Goal: Check status: Check status

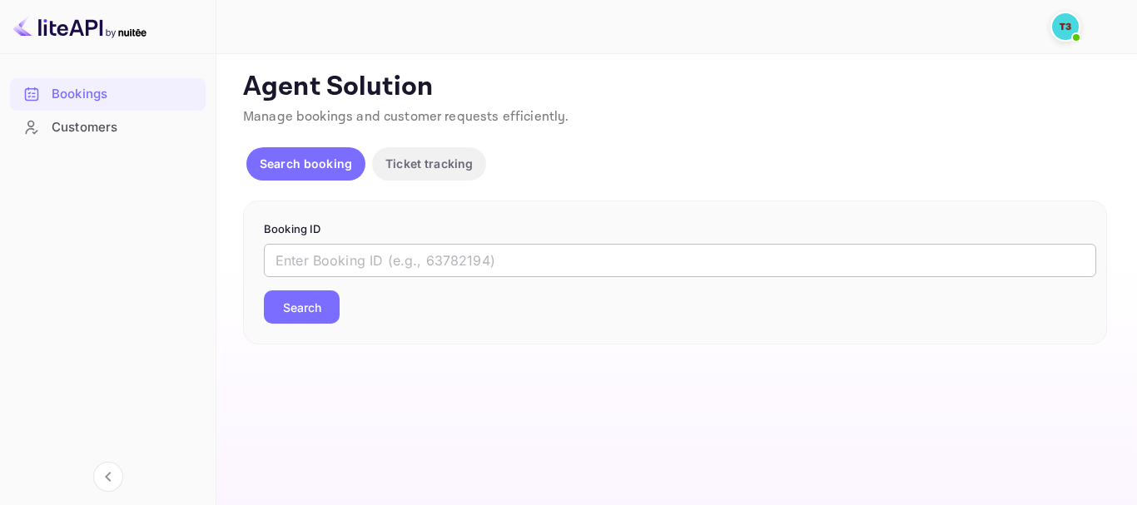
click at [593, 260] on input "text" at bounding box center [680, 260] width 832 height 33
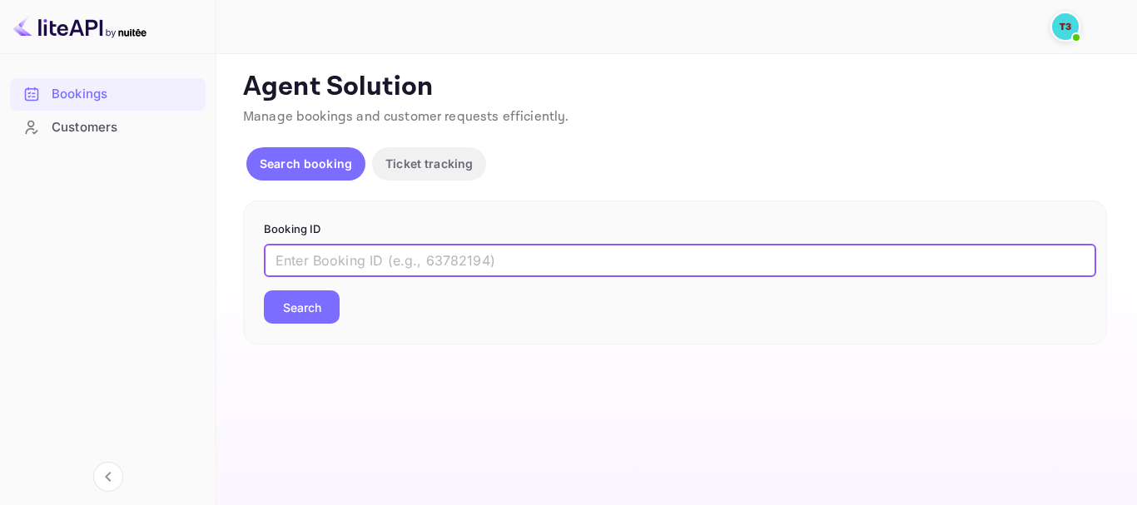
paste input "313507209"
type input "313507209-0"
click at [311, 327] on div "Booking ID 313507209-0 ​ Search" at bounding box center [675, 273] width 864 height 145
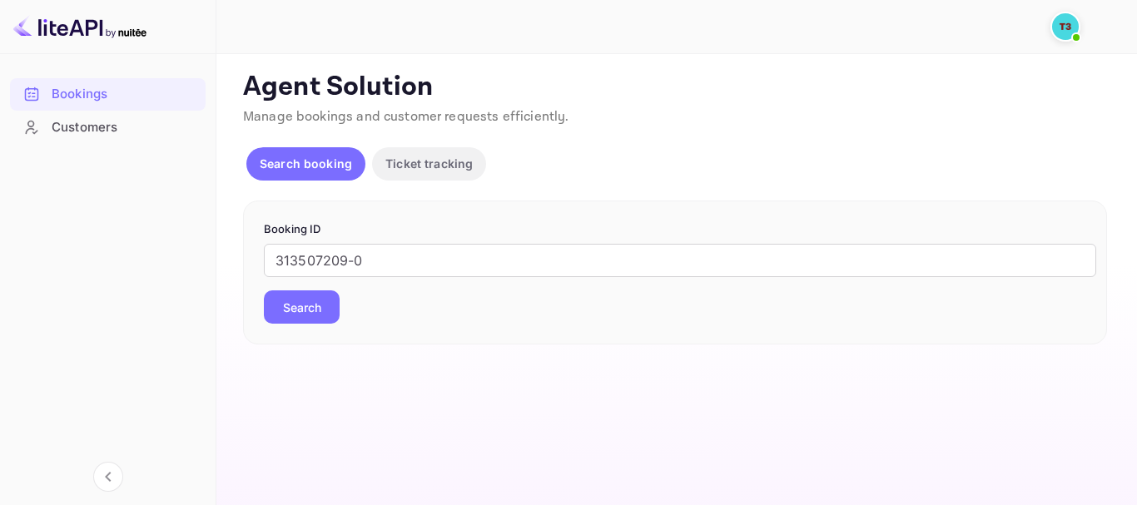
click at [310, 311] on button "Search" at bounding box center [302, 306] width 76 height 33
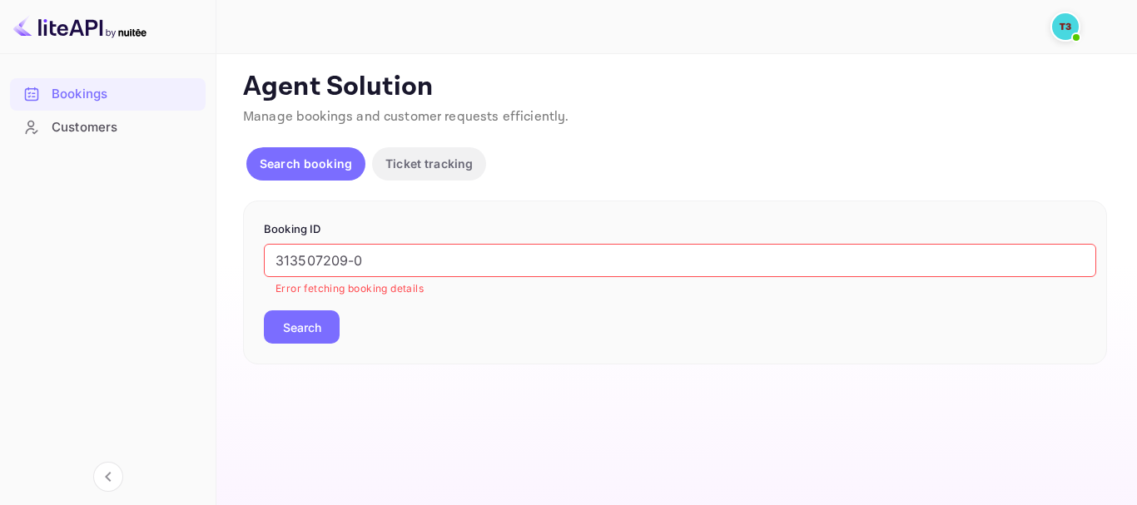
click at [142, 129] on div "Customers" at bounding box center [125, 127] width 146 height 19
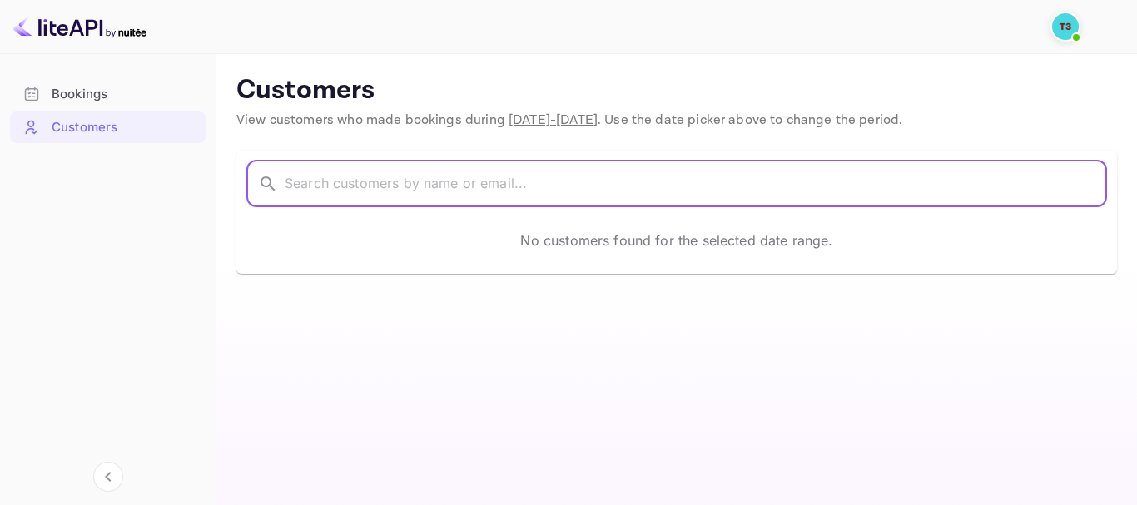
click at [554, 170] on input "text" at bounding box center [696, 184] width 822 height 47
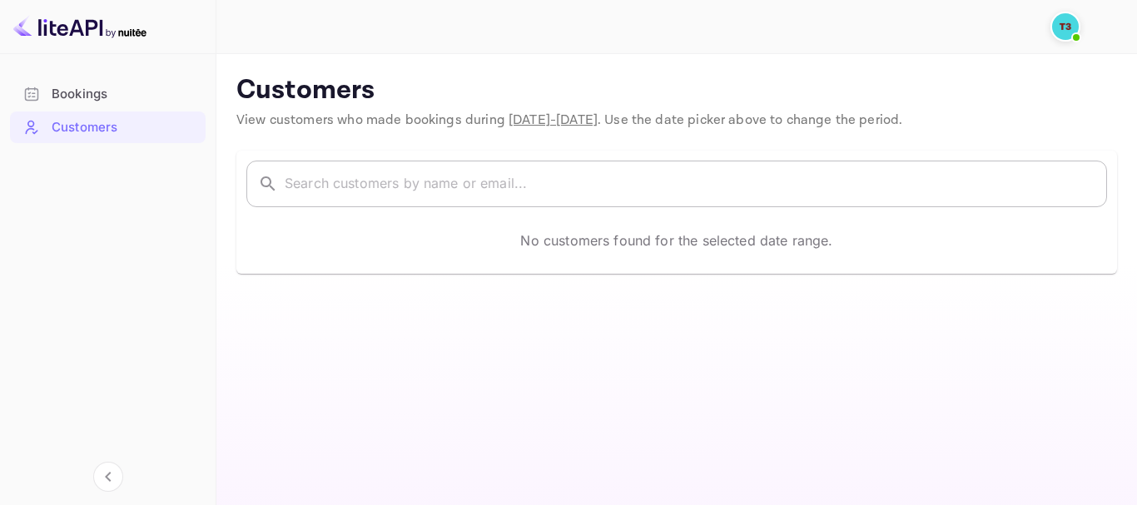
click at [598, 171] on input "text" at bounding box center [696, 184] width 822 height 47
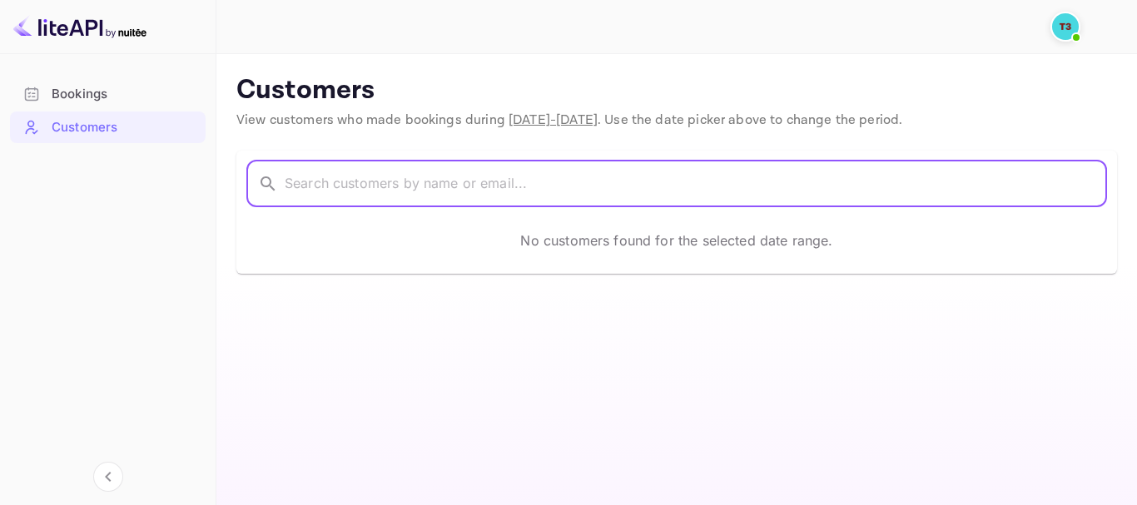
paste input "Ridwan"
type input "Ridwan"
click at [595, 169] on input "Ridwan" at bounding box center [674, 184] width 778 height 47
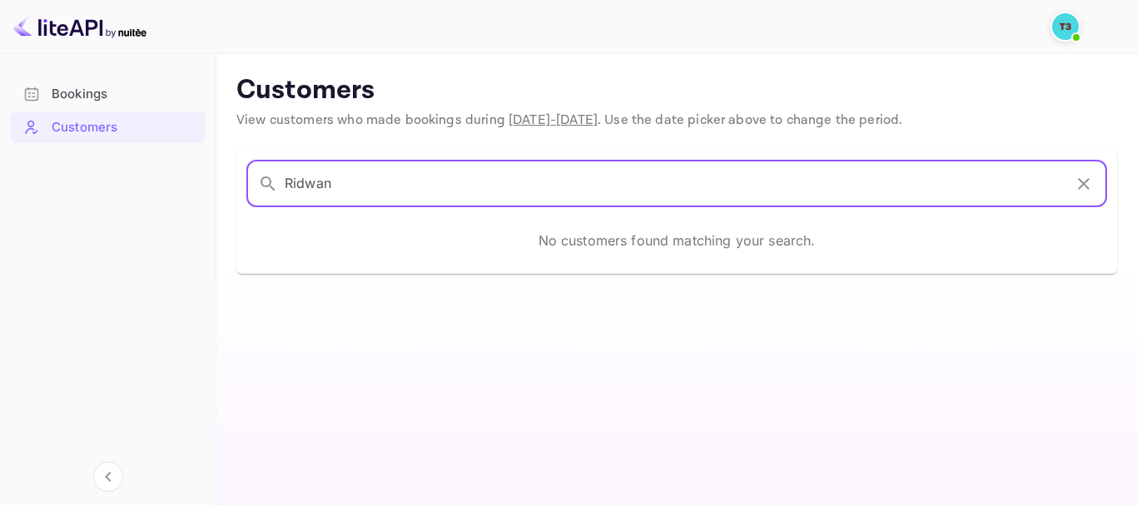
click at [593, 192] on input "Ridwan" at bounding box center [674, 184] width 778 height 47
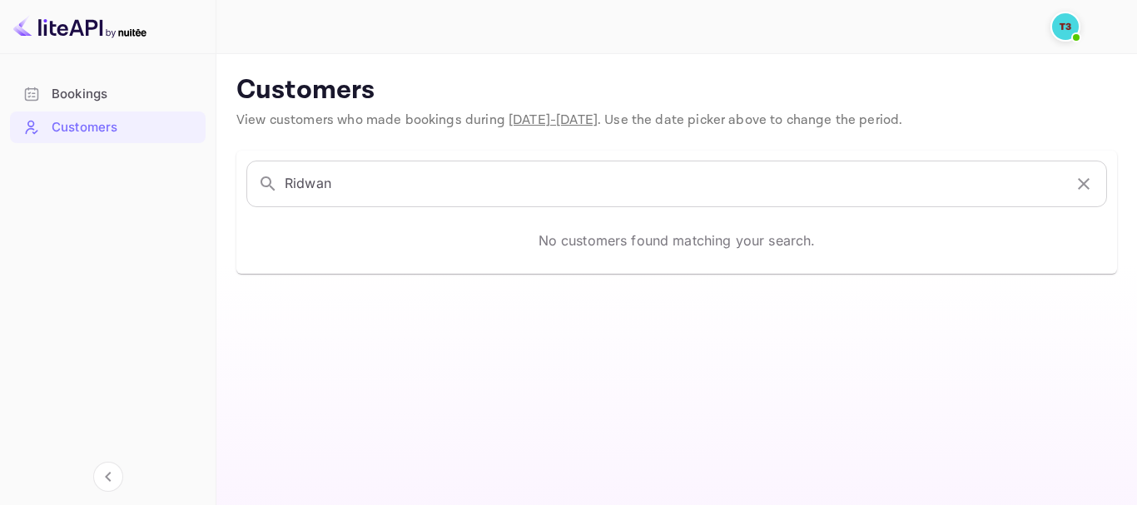
click at [848, 319] on main "Customers View customers who made bookings during [DATE] - [DATE] . Use the dat…" at bounding box center [676, 279] width 920 height 451
click at [572, 332] on main "Customers View customers who made bookings during [DATE] - [DATE] . Use the dat…" at bounding box center [676, 279] width 920 height 451
click at [66, 93] on div "Bookings" at bounding box center [125, 94] width 146 height 19
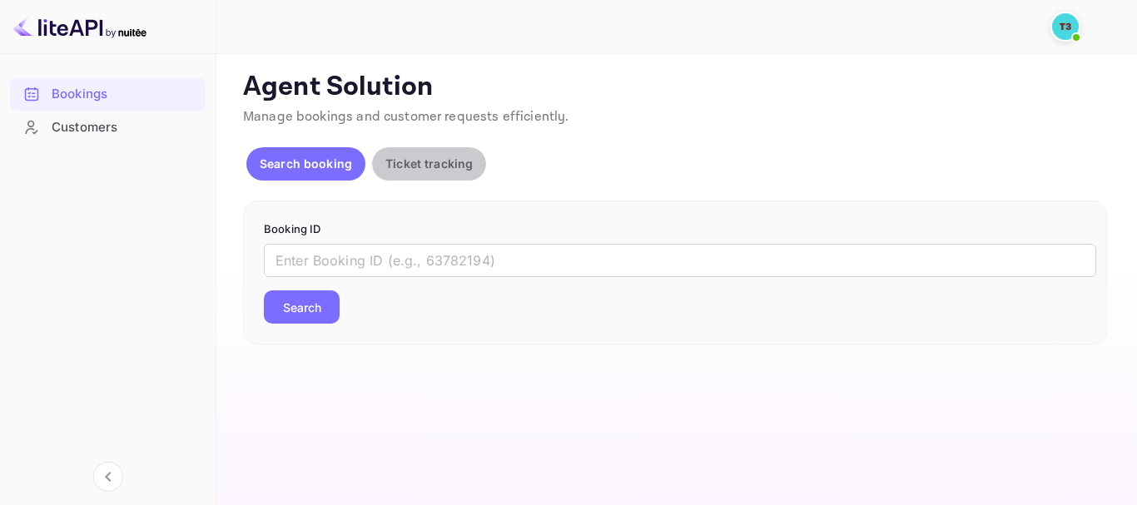
click at [444, 162] on p "Ticket tracking" at bounding box center [428, 163] width 87 height 17
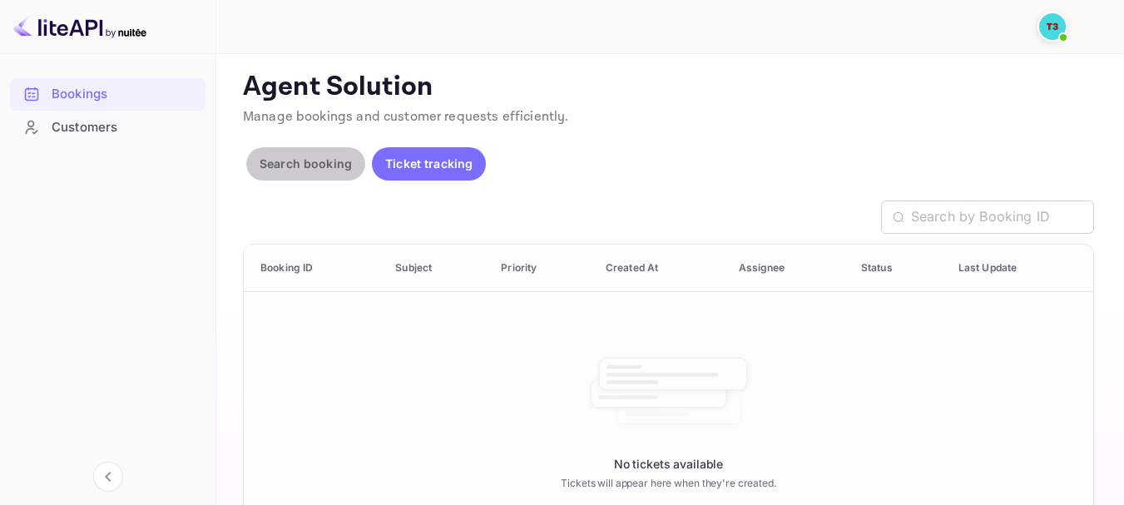
click at [291, 162] on p "Search booking" at bounding box center [306, 163] width 92 height 17
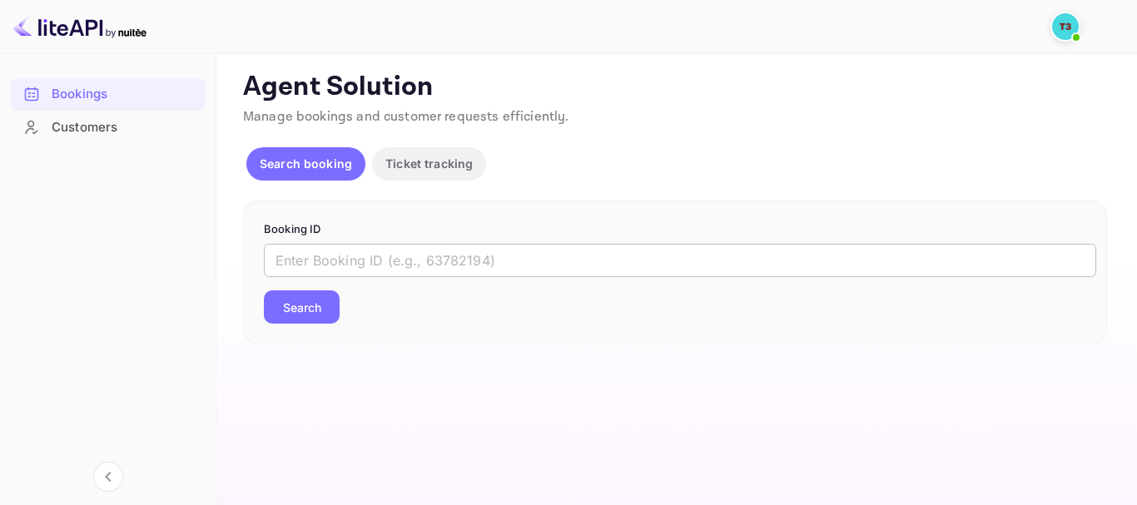
drag, startPoint x: 493, startPoint y: 232, endPoint x: 494, endPoint y: 246, distance: 14.2
click at [495, 234] on p "Booking ID" at bounding box center [675, 229] width 822 height 17
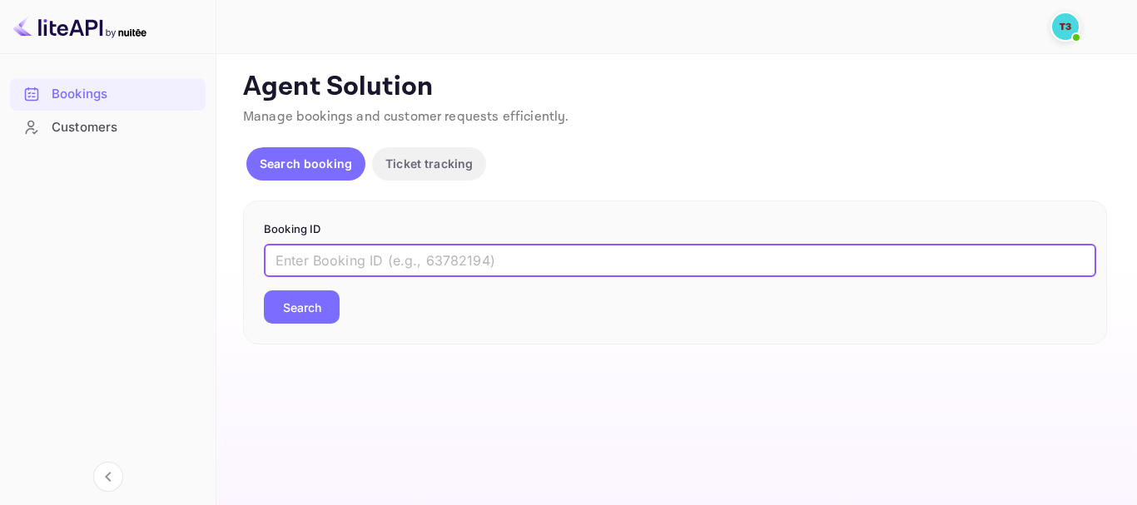
click at [492, 250] on input "text" at bounding box center [680, 260] width 832 height 33
paste input "313507209"
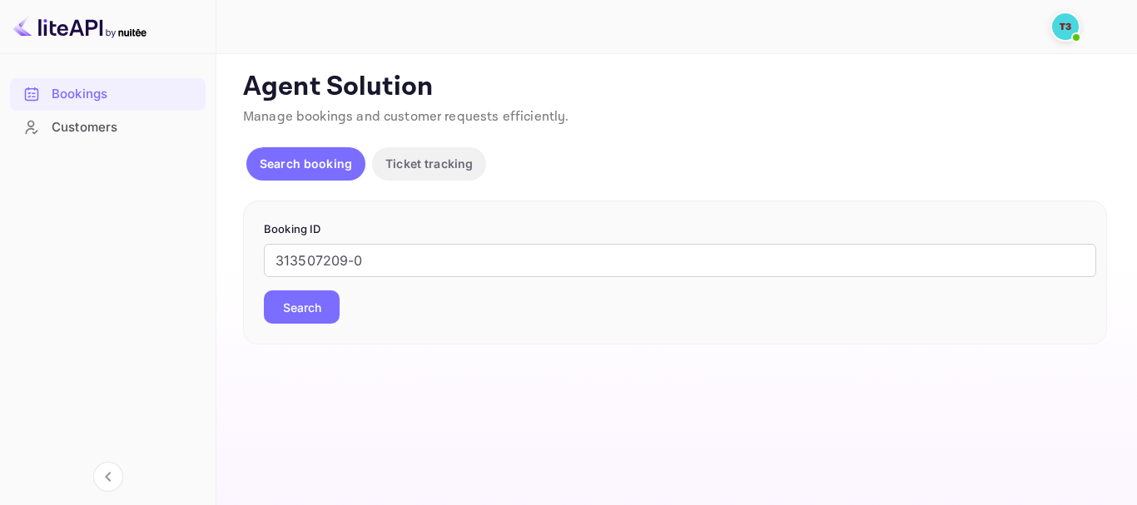
click at [311, 298] on button "Search" at bounding box center [302, 306] width 76 height 33
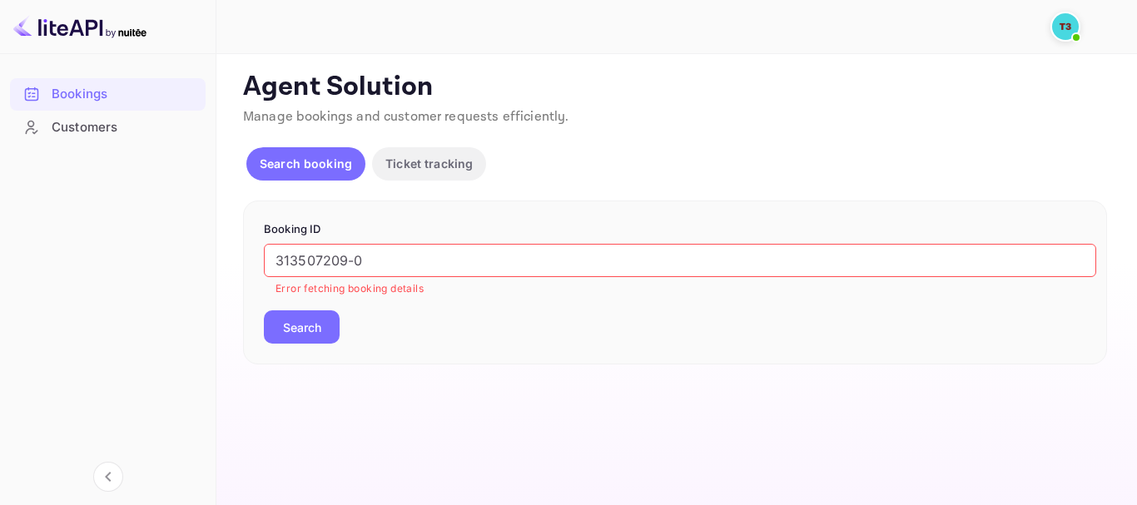
click at [408, 257] on input "313507209-0" at bounding box center [680, 260] width 832 height 33
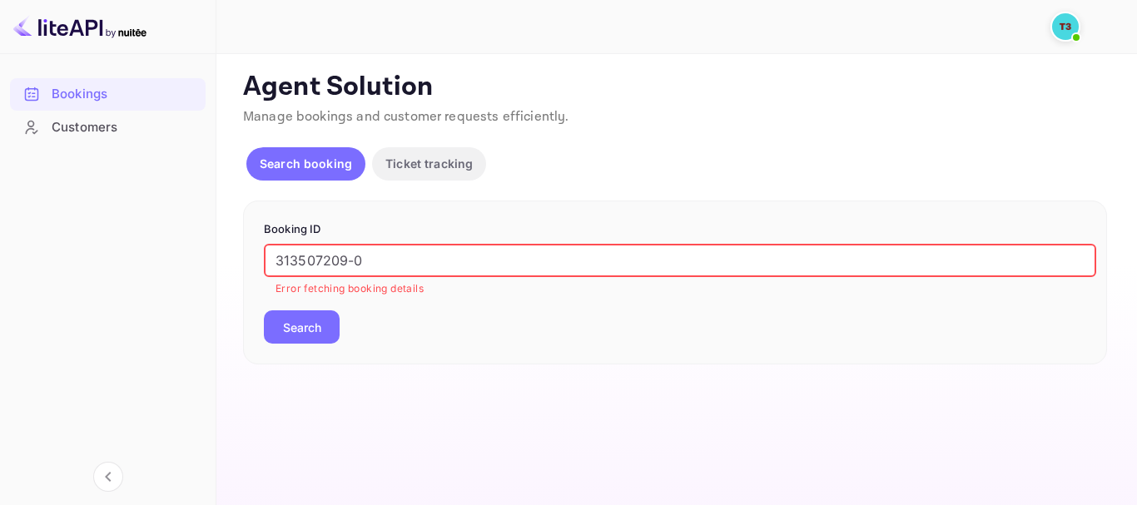
click at [404, 309] on div "313507209-0 ​ Error fetching booking details Search" at bounding box center [675, 294] width 822 height 100
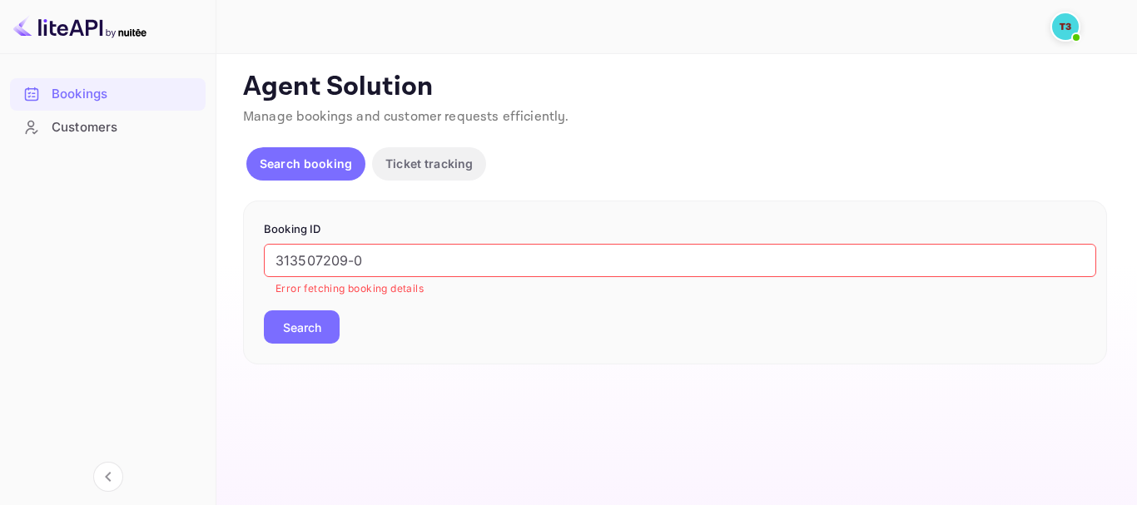
click at [412, 274] on input "313507209-0" at bounding box center [680, 260] width 832 height 33
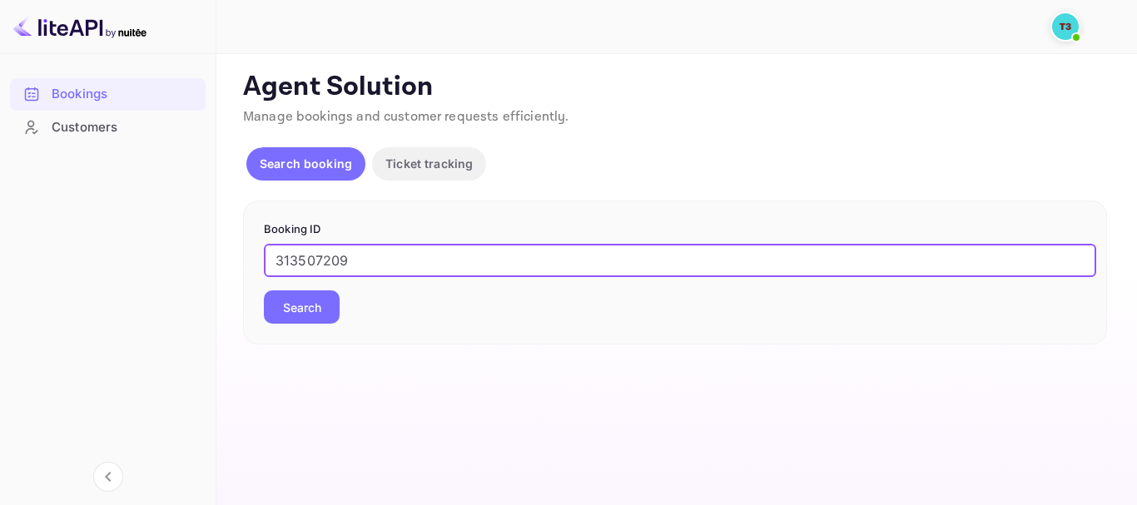
type input "313507209"
click at [264, 290] on button "Search" at bounding box center [302, 306] width 76 height 33
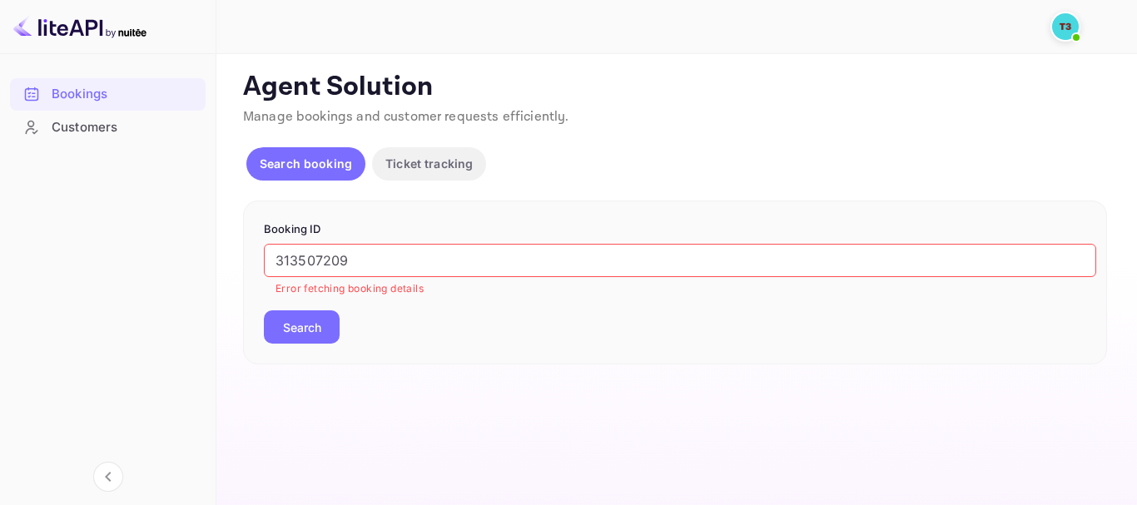
click at [800, 73] on p "Agent Solution" at bounding box center [675, 87] width 864 height 33
click at [138, 120] on div "Customers" at bounding box center [125, 127] width 146 height 19
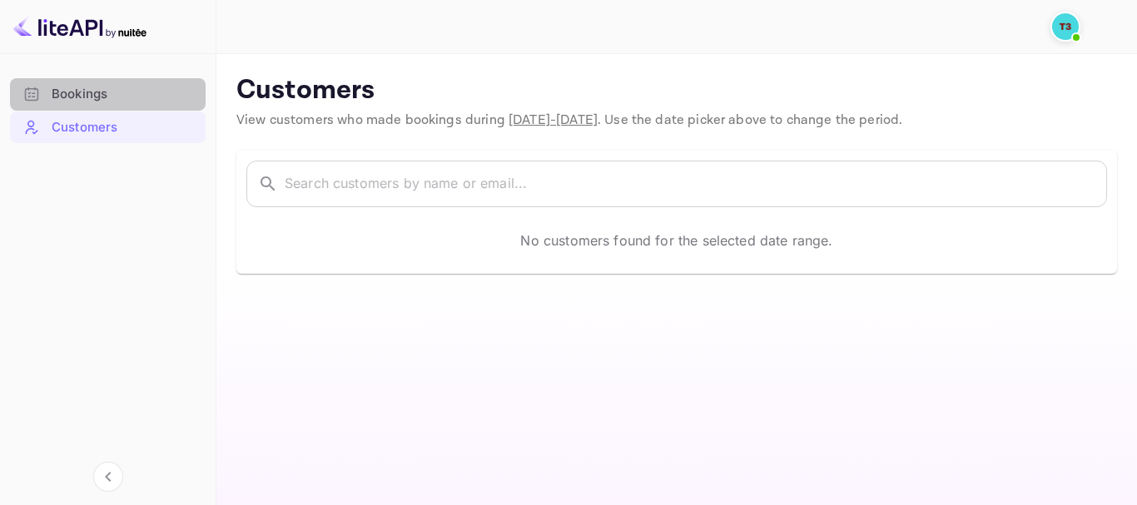
click at [145, 85] on div "Bookings" at bounding box center [125, 94] width 146 height 19
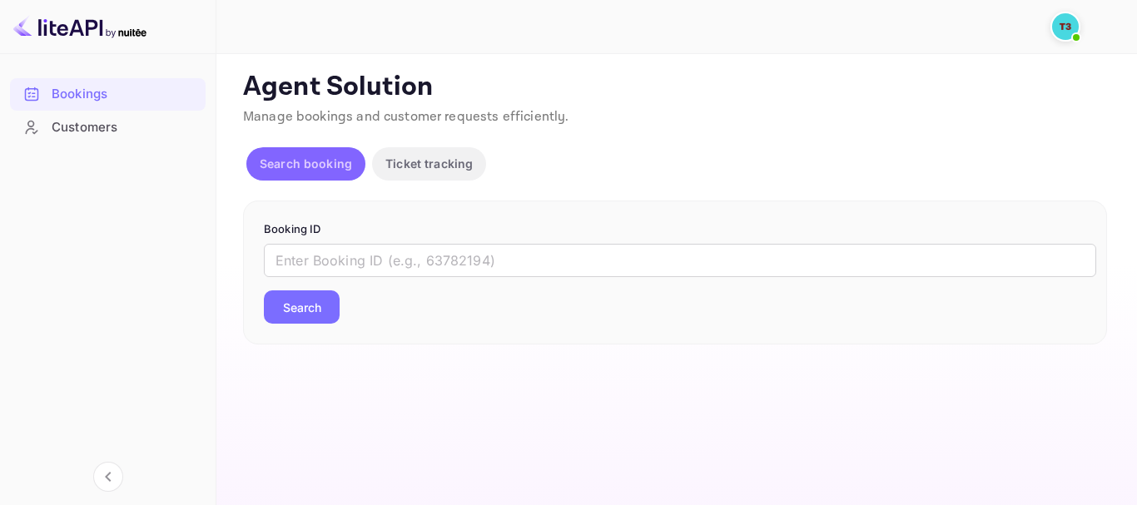
click at [295, 166] on p "Search booking" at bounding box center [306, 163] width 92 height 17
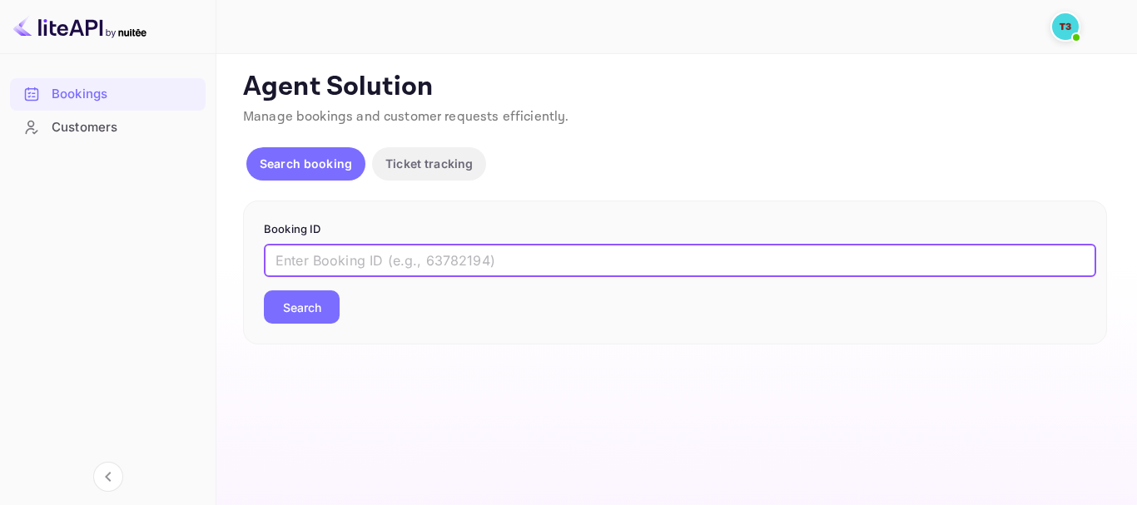
click at [323, 253] on input "text" at bounding box center [680, 260] width 832 height 33
paste input "313507209"
type input "313507209-0"
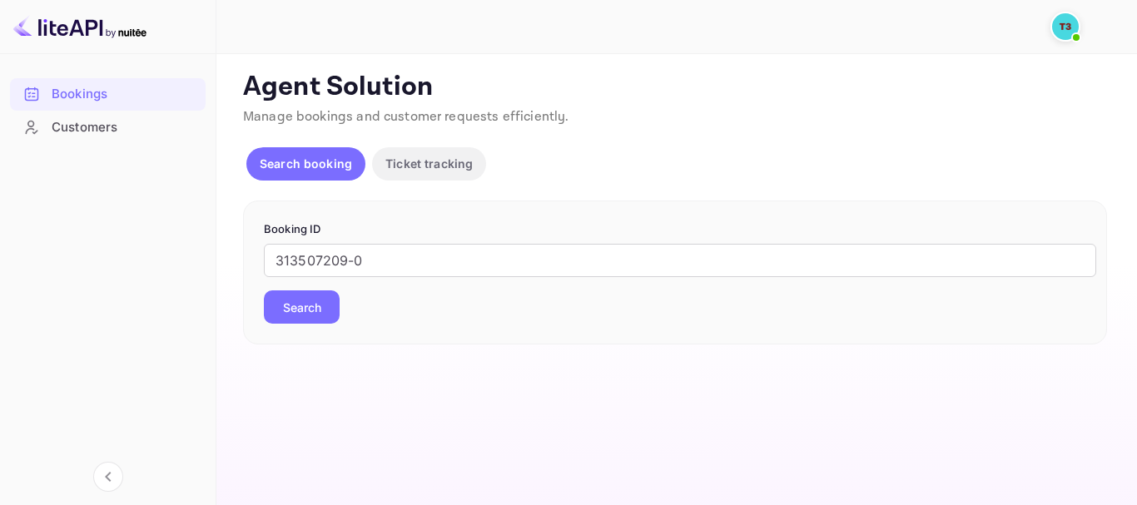
click at [296, 320] on button "Search" at bounding box center [302, 306] width 76 height 33
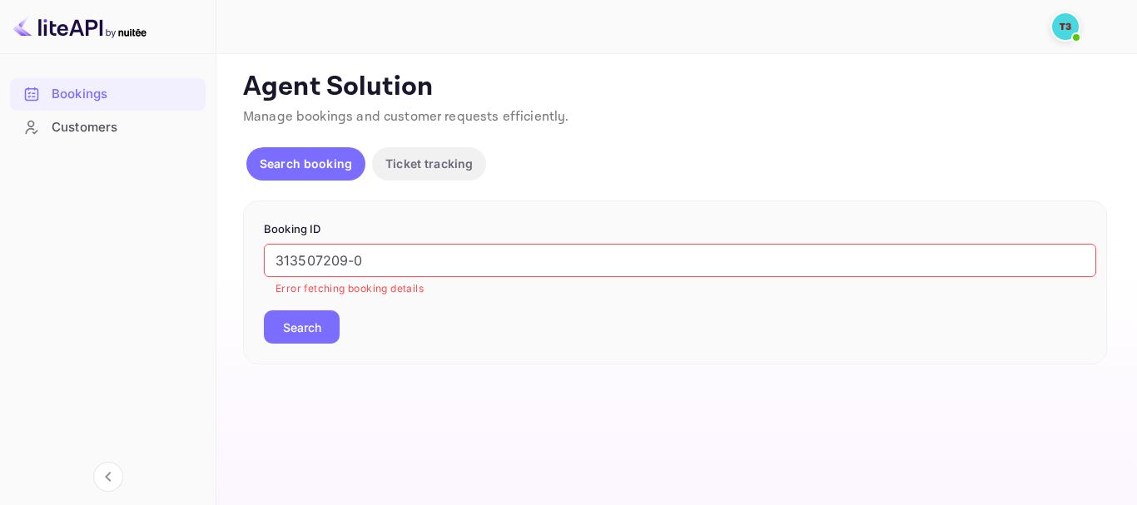
click at [102, 92] on div "Bookings" at bounding box center [125, 94] width 146 height 19
click at [101, 120] on div "Customers" at bounding box center [125, 127] width 146 height 19
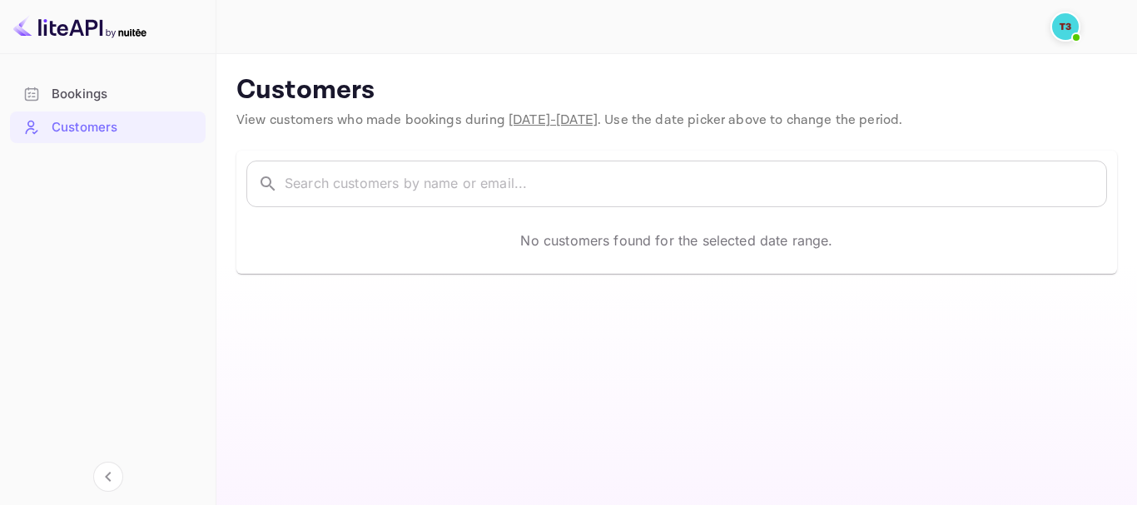
click at [71, 102] on div "Bookings" at bounding box center [125, 94] width 146 height 19
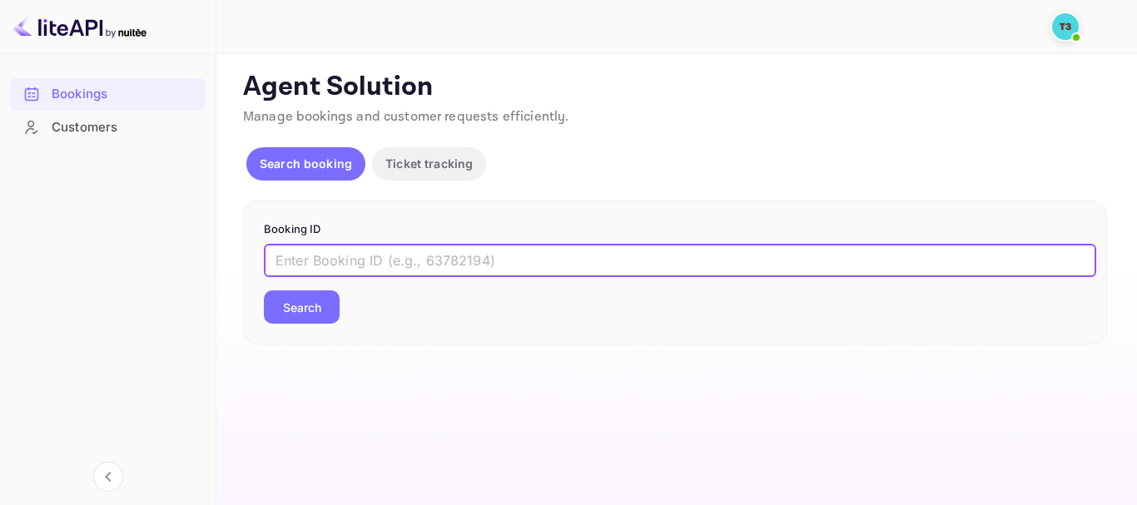
click at [365, 262] on input "text" at bounding box center [680, 260] width 832 height 33
click at [397, 236] on p "Booking ID" at bounding box center [675, 229] width 822 height 17
